Goal: Register for event/course

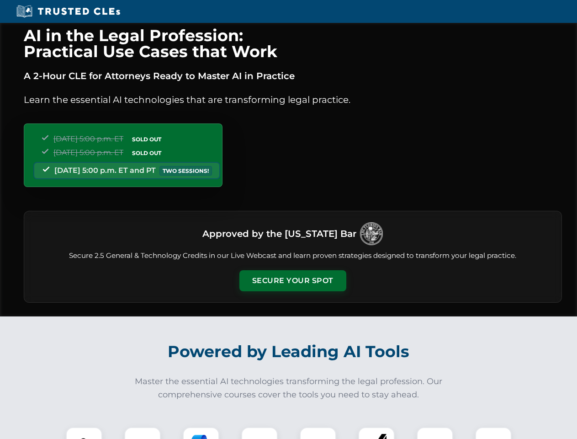
click at [292, 281] on button "Secure Your Spot" at bounding box center [292, 280] width 107 height 21
click at [84, 433] on img at bounding box center [84, 445] width 27 height 27
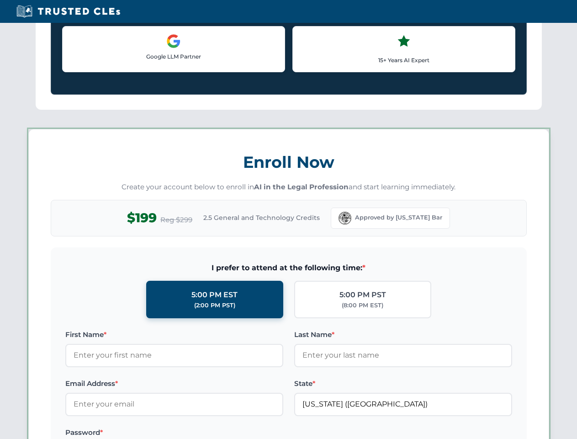
click at [201, 433] on label "Password *" at bounding box center [174, 432] width 218 height 11
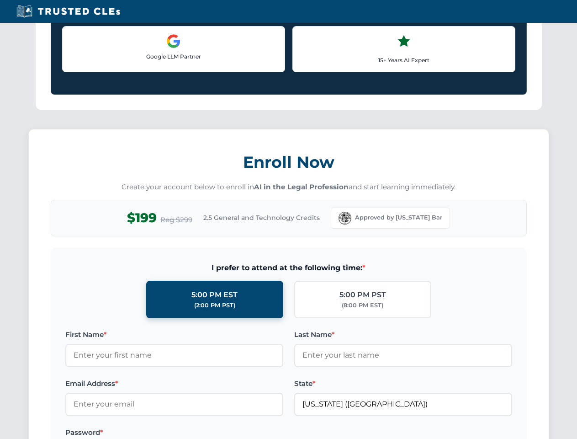
scroll to position [897, 0]
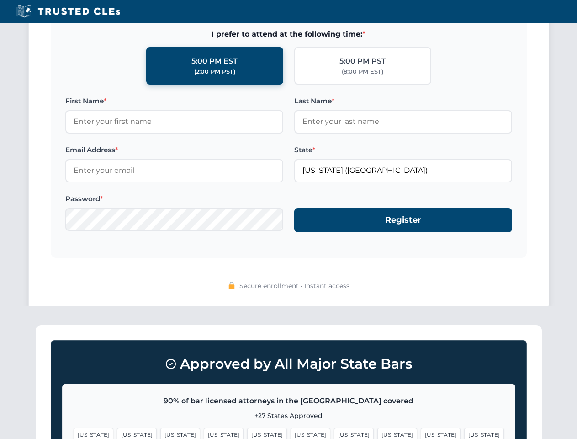
click at [421, 433] on span "[US_STATE]" at bounding box center [441, 434] width 40 height 13
